Goal: Task Accomplishment & Management: Complete application form

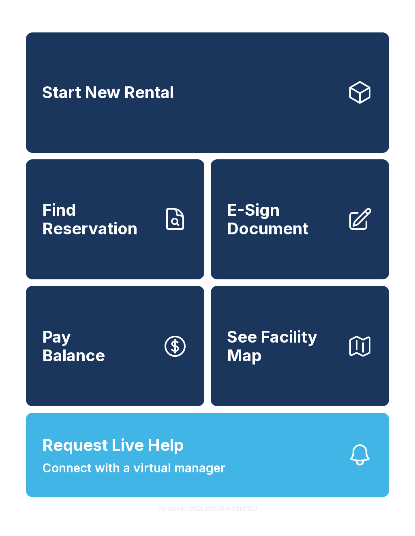
click at [124, 238] on span "Find Reservation" at bounding box center [99, 219] width 114 height 37
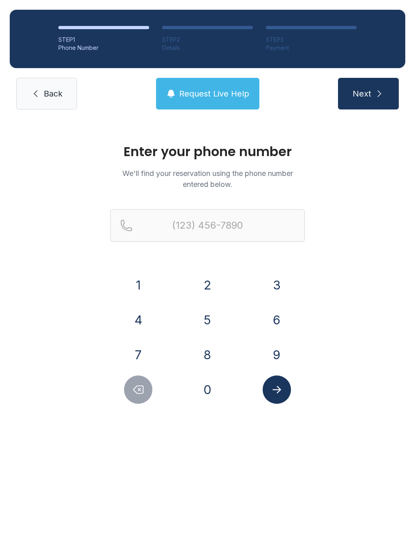
click at [281, 322] on button "6" at bounding box center [277, 320] width 28 height 28
click at [139, 288] on button "1" at bounding box center [138, 285] width 28 height 28
click at [210, 286] on button "2" at bounding box center [208, 285] width 28 height 28
click at [279, 358] on button "9" at bounding box center [277, 355] width 28 height 28
click at [278, 325] on button "6" at bounding box center [277, 320] width 28 height 28
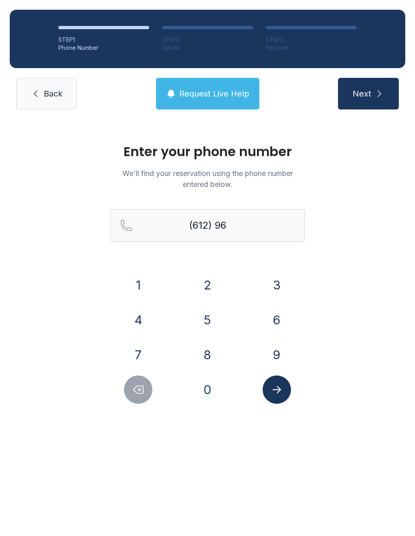
click at [145, 293] on button "1" at bounding box center [138, 285] width 28 height 28
click at [210, 324] on button "5" at bounding box center [208, 320] width 28 height 28
click at [275, 289] on button "3" at bounding box center [277, 285] width 28 height 28
click at [282, 359] on button "9" at bounding box center [277, 355] width 28 height 28
click at [215, 395] on button "0" at bounding box center [208, 390] width 28 height 28
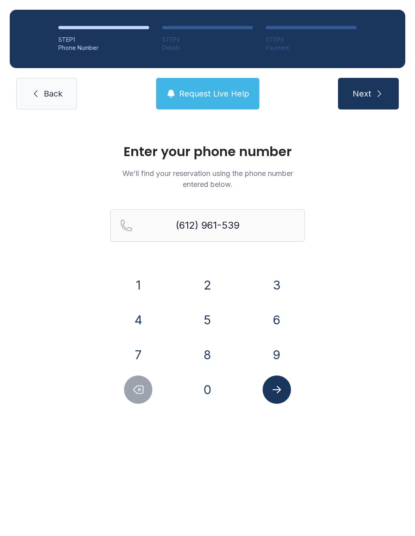
type input "[PHONE_NUMBER]"
click at [279, 389] on icon "Submit lookup form" at bounding box center [277, 390] width 12 height 12
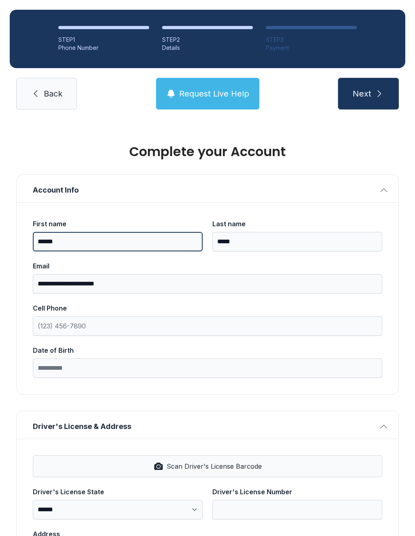
click at [77, 243] on input "******" at bounding box center [118, 241] width 170 height 19
type input "*"
type input "*****"
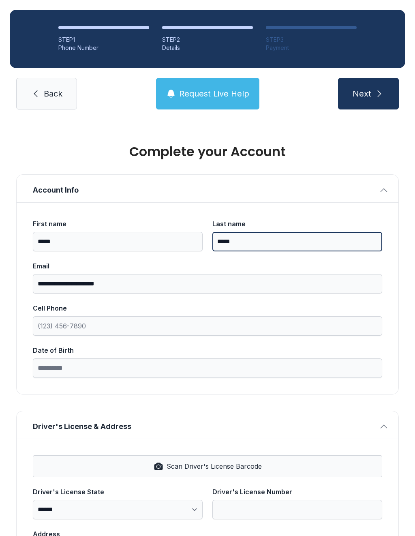
click at [256, 242] on input "*****" at bounding box center [298, 241] width 170 height 19
type input "*"
type input "******"
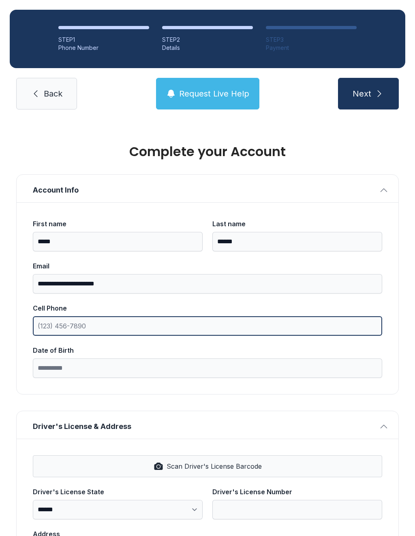
click at [104, 331] on input "Cell Phone" at bounding box center [208, 325] width 350 height 19
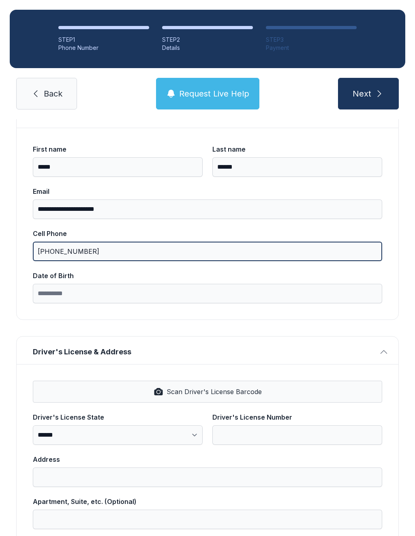
scroll to position [95, 0]
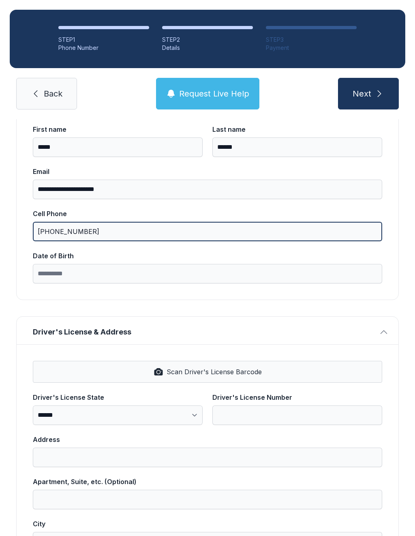
type input "[PHONE_NUMBER]"
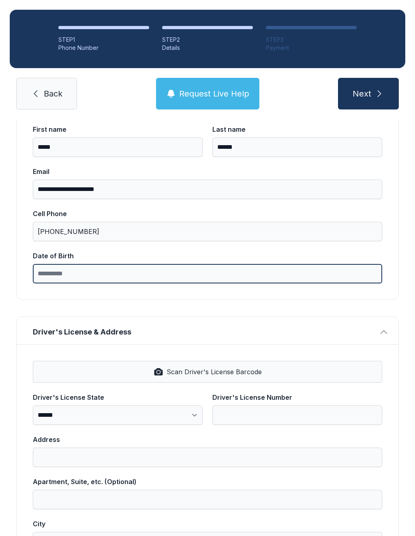
click at [71, 271] on input "Date of Birth" at bounding box center [208, 273] width 350 height 19
type input "**********"
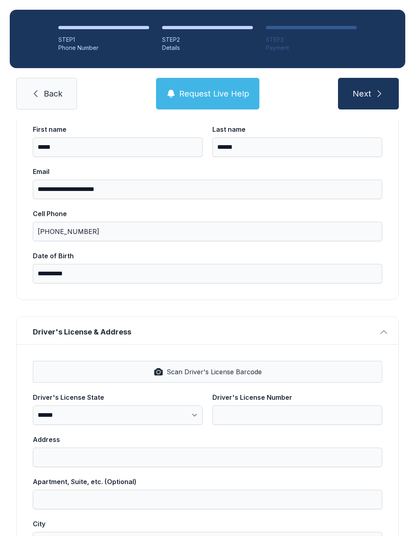
click at [106, 338] on button "Driver's License & Address" at bounding box center [208, 331] width 382 height 28
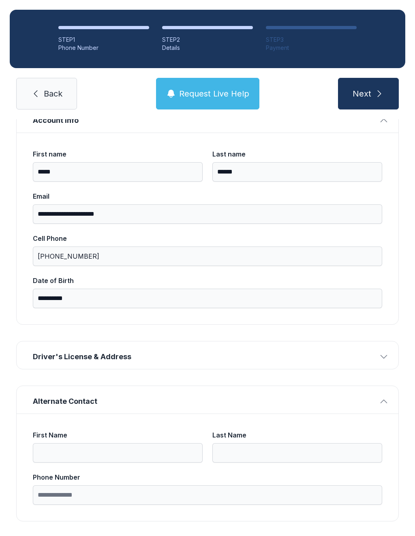
click at [215, 94] on span "Request Live Help" at bounding box center [214, 93] width 70 height 11
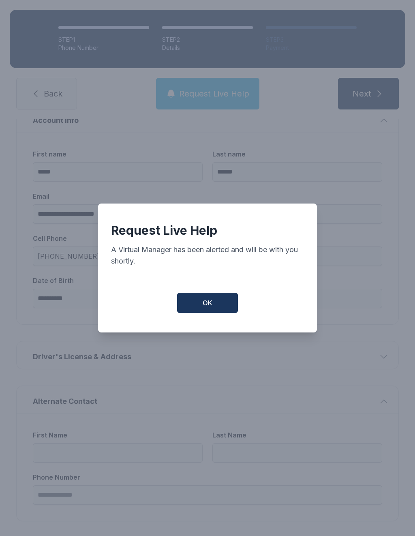
click at [215, 309] on button "OK" at bounding box center [207, 303] width 61 height 20
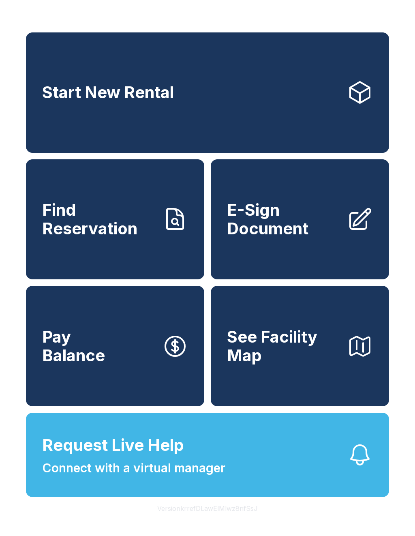
click at [268, 210] on span "E-Sign Document" at bounding box center [284, 219] width 114 height 37
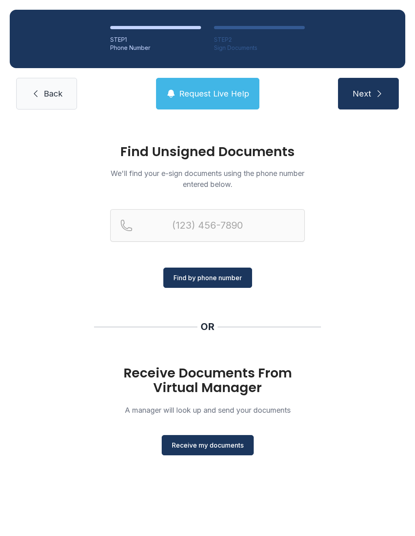
click at [217, 455] on button "Receive my documents" at bounding box center [208, 445] width 92 height 20
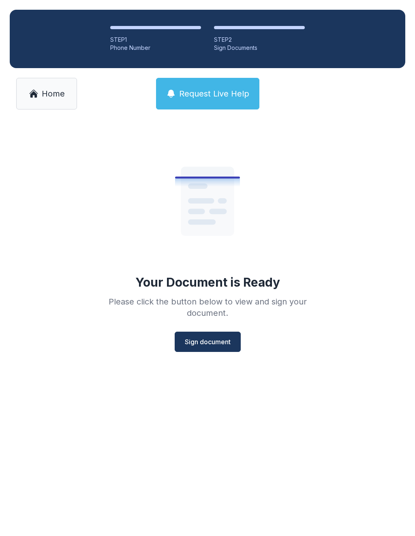
click at [209, 344] on span "Sign document" at bounding box center [208, 342] width 46 height 10
click at [46, 93] on span "Home" at bounding box center [53, 93] width 23 height 11
